Goal: Transaction & Acquisition: Purchase product/service

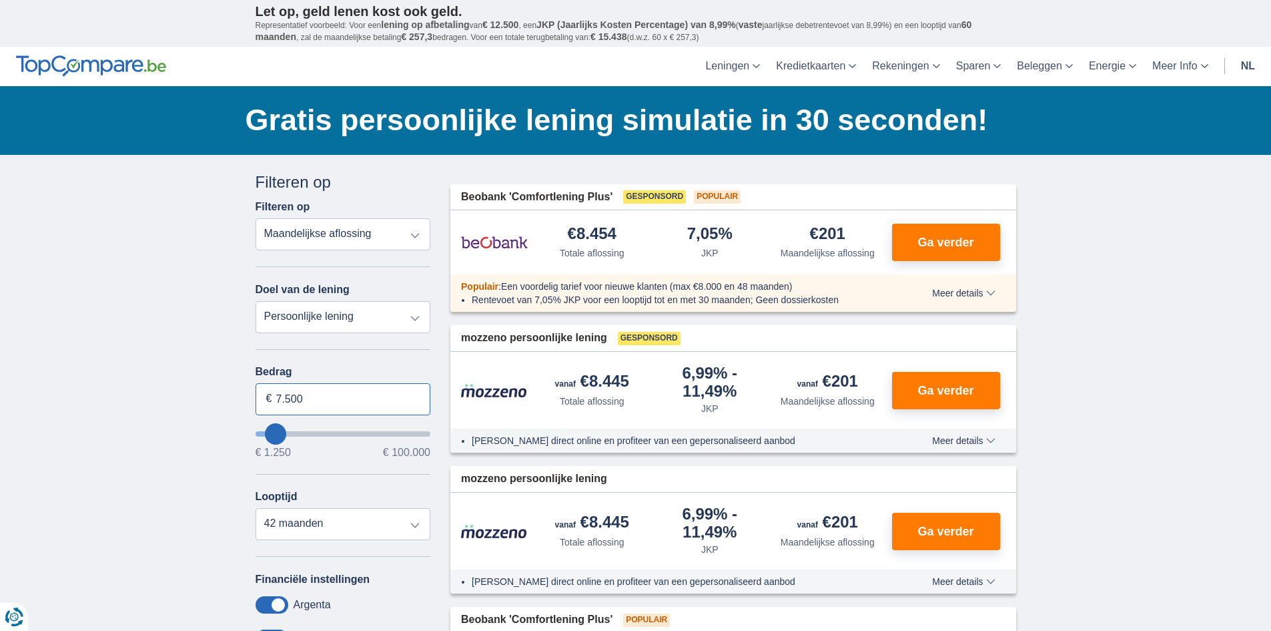
click at [322, 402] on input "7.500" at bounding box center [344, 399] width 176 height 32
type input "7"
type input "4.000"
type input "4250"
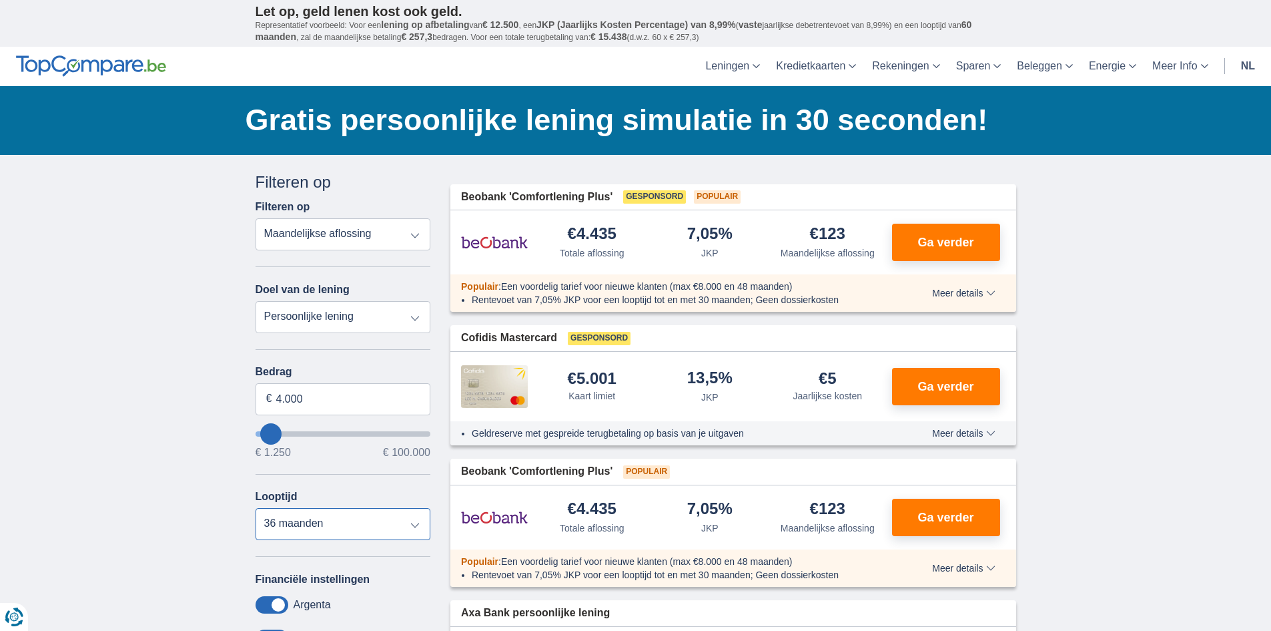
click at [256, 508] on select "12 maanden 18 maanden 24 maanden 30 maanden 36 maanden" at bounding box center [344, 524] width 176 height 32
click at [416, 525] on select "12 maanden 18 maanden 24 maanden 30 maanden 36 maanden" at bounding box center [344, 524] width 176 height 32
select select "30"
click at [256, 508] on select "12 maanden 18 maanden 24 maanden 30 maanden 36 maanden" at bounding box center [344, 524] width 176 height 32
click at [930, 238] on span "Ga verder" at bounding box center [946, 242] width 56 height 12
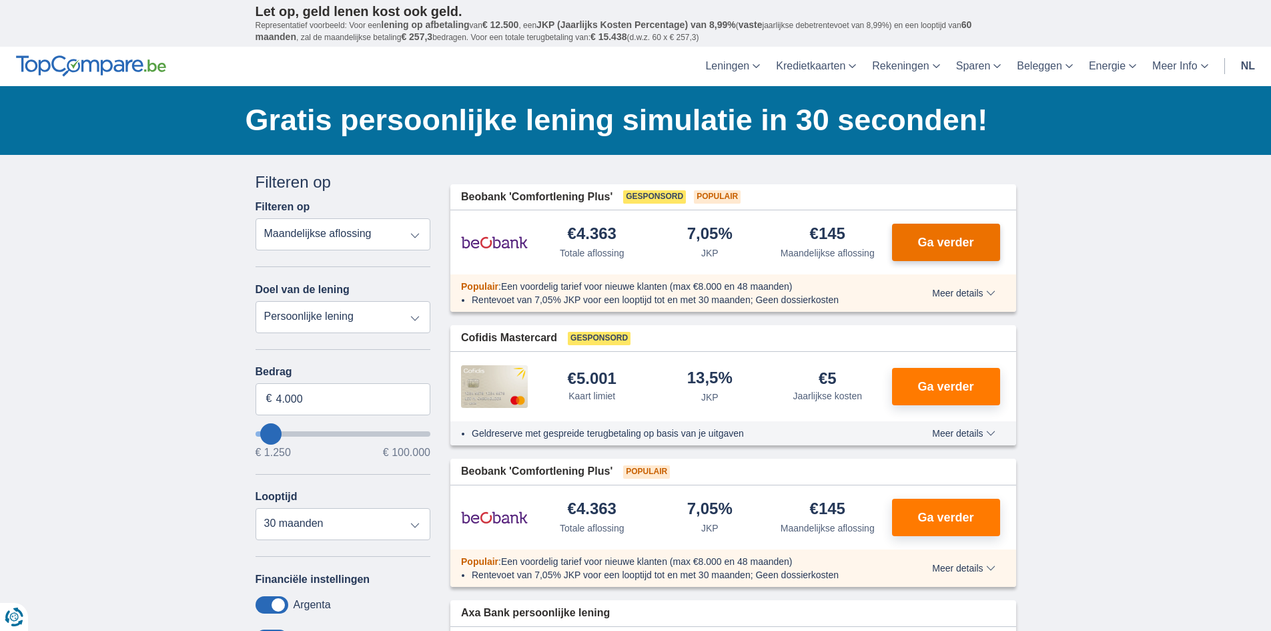
click at [945, 244] on span "Ga verder" at bounding box center [946, 242] width 56 height 12
